Goal: Transaction & Acquisition: Purchase product/service

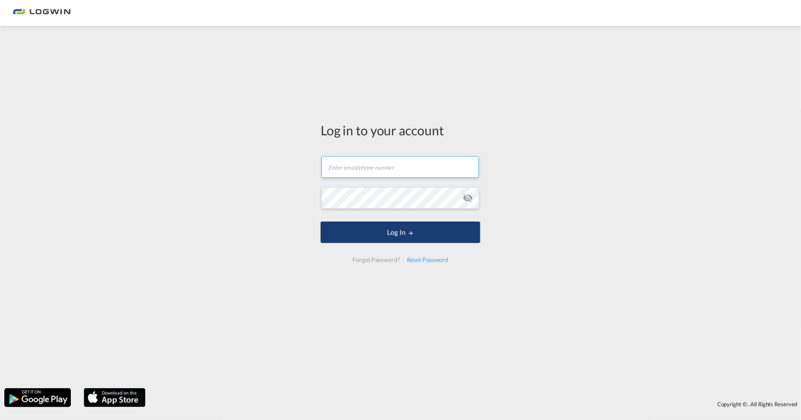
type input "[PERSON_NAME][EMAIL_ADDRESS][DOMAIN_NAME]"
click at [343, 233] on button "Log In" at bounding box center [401, 232] width 160 height 21
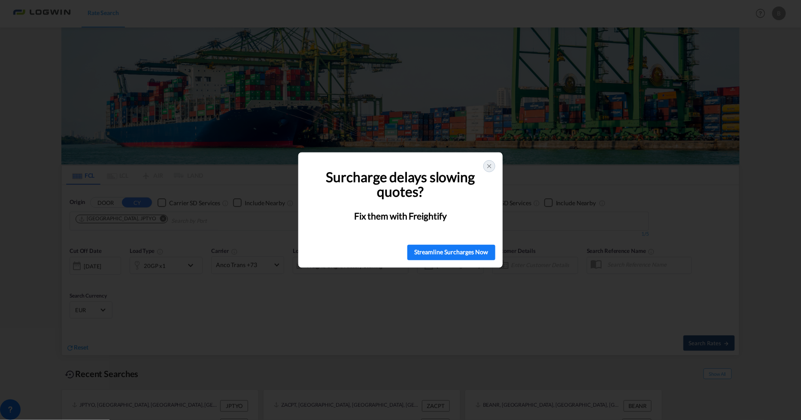
click at [491, 166] on icon at bounding box center [489, 166] width 7 height 7
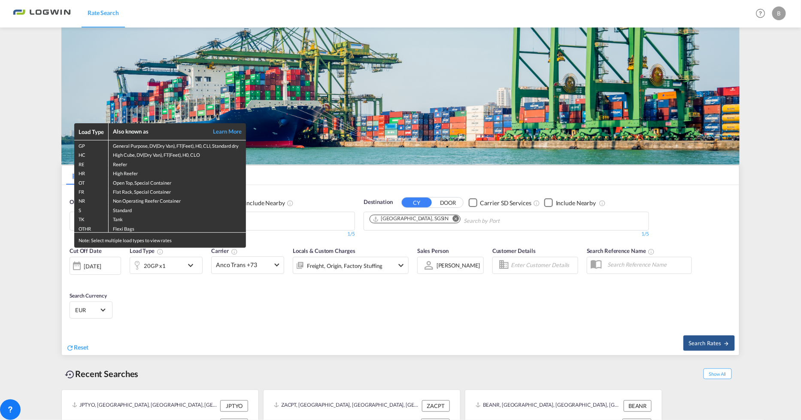
click at [192, 268] on div "Load Type Also known as Learn More GP General Purpose, DV(Dry Van), FT(Feet), H…" at bounding box center [400, 210] width 801 height 420
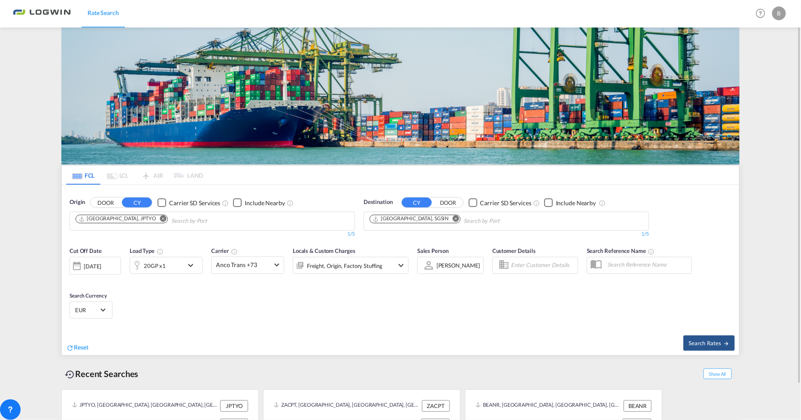
click at [189, 265] on md-icon "icon-chevron-down" at bounding box center [193, 265] width 15 height 10
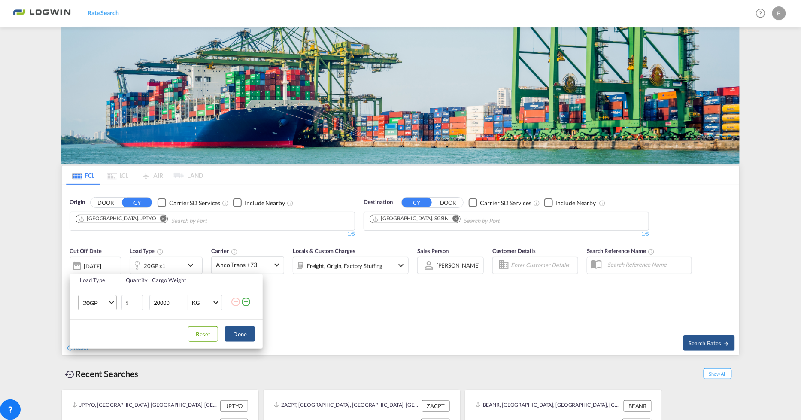
click at [114, 304] on md-select-value "20GP" at bounding box center [99, 302] width 34 height 15
click at [101, 327] on md-option "40GP" at bounding box center [105, 323] width 58 height 21
click at [238, 336] on button "Done" at bounding box center [240, 333] width 30 height 15
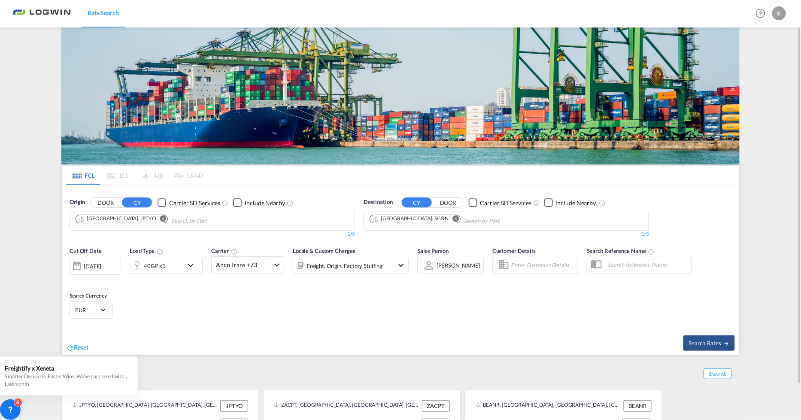
click at [160, 219] on md-icon "Remove" at bounding box center [163, 219] width 6 height 6
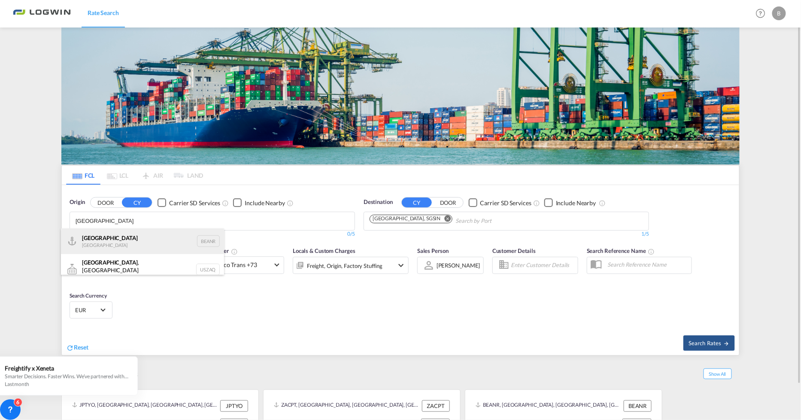
type input "[GEOGRAPHIC_DATA]"
click at [113, 242] on div "Antwerp [GEOGRAPHIC_DATA] BEANR" at bounding box center [142, 241] width 163 height 26
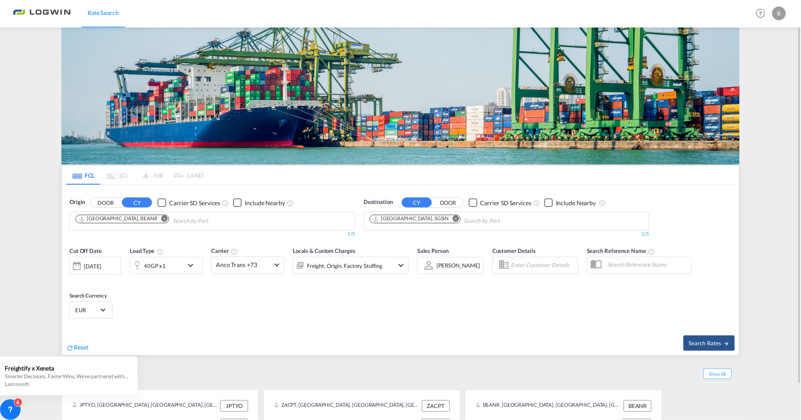
click at [453, 221] on md-icon "Remove" at bounding box center [456, 219] width 6 height 6
click at [402, 219] on body "Rate Search Rate Search Help Resources Product Release B My Profile Logout FCL …" at bounding box center [400, 210] width 801 height 420
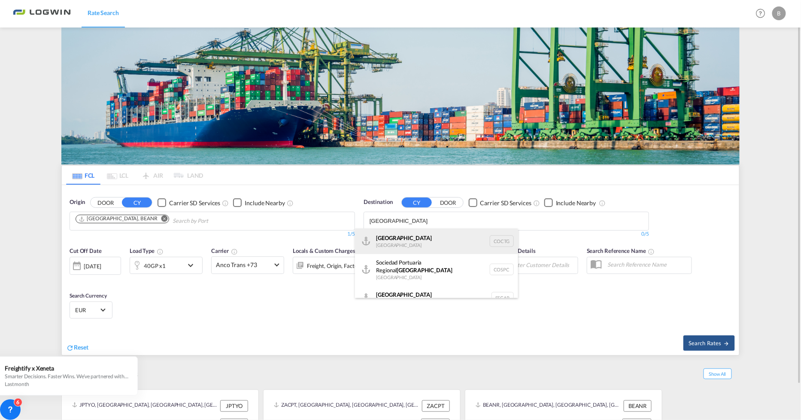
type input "[GEOGRAPHIC_DATA]"
click at [407, 242] on div "[GEOGRAPHIC_DATA] [GEOGRAPHIC_DATA] COCTG" at bounding box center [436, 241] width 163 height 26
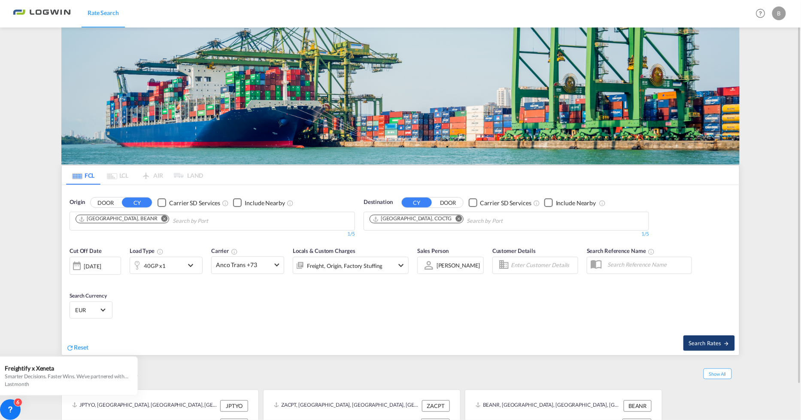
click at [713, 344] on span "Search Rates" at bounding box center [709, 343] width 41 height 7
type input "BEANR to COCTG / [DATE]"
